Goal: Check status

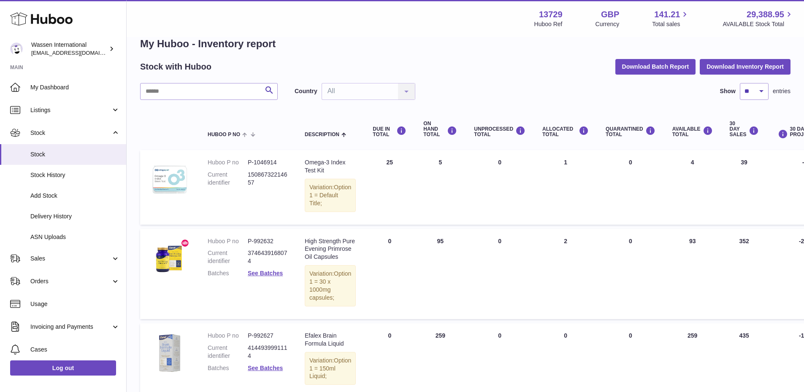
click at [58, 214] on span "Delivery History" at bounding box center [74, 217] width 89 height 8
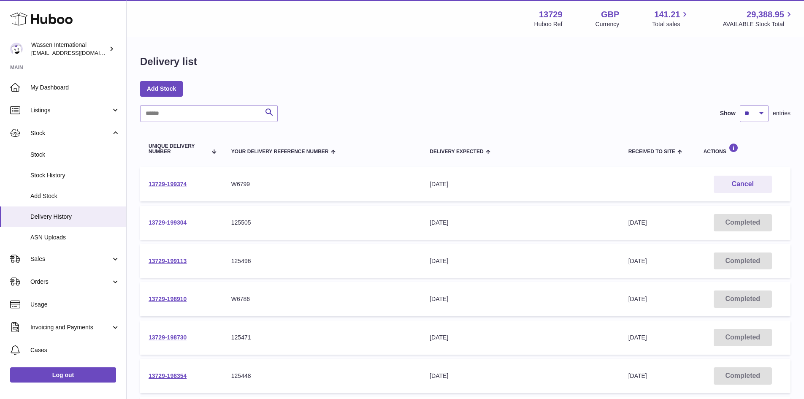
click at [167, 220] on link "13729-199304" at bounding box center [168, 222] width 38 height 7
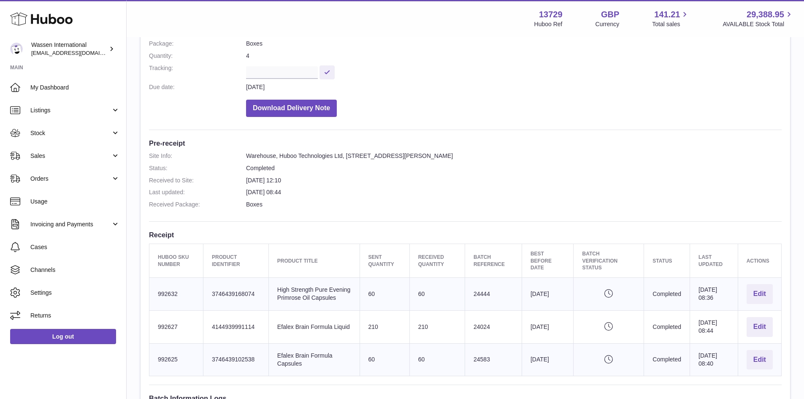
scroll to position [169, 0]
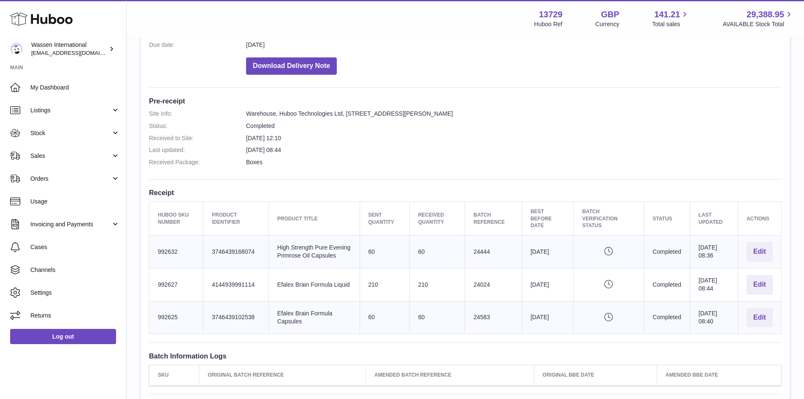
click at [357, 155] on dl "Site Info: Warehouse, Huboo Technologies Ltd, [STREET_ADDRESS][PERSON_NAME] Sta…" at bounding box center [465, 140] width 633 height 61
